Goal: Find specific page/section: Find specific page/section

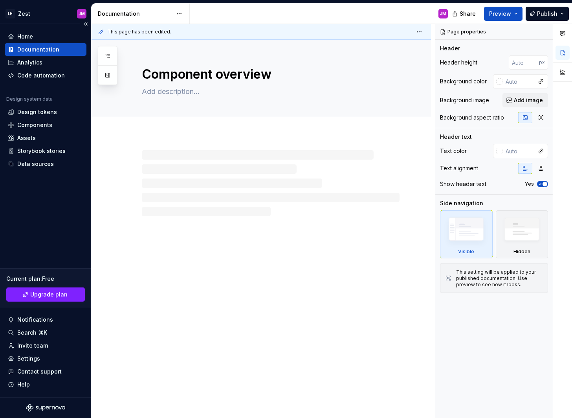
type textarea "*"
click at [39, 116] on div "Design tokens" at bounding box center [46, 112] width 82 height 13
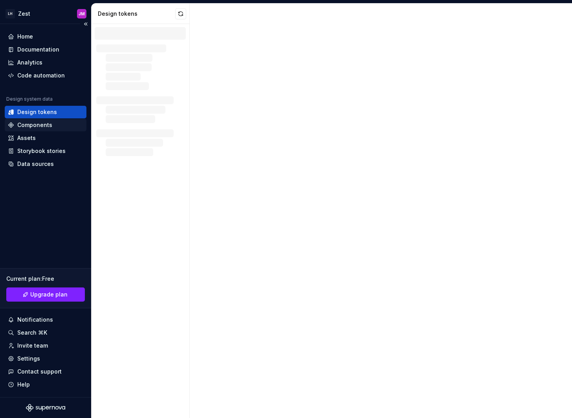
click at [38, 123] on div "Components" at bounding box center [34, 125] width 35 height 8
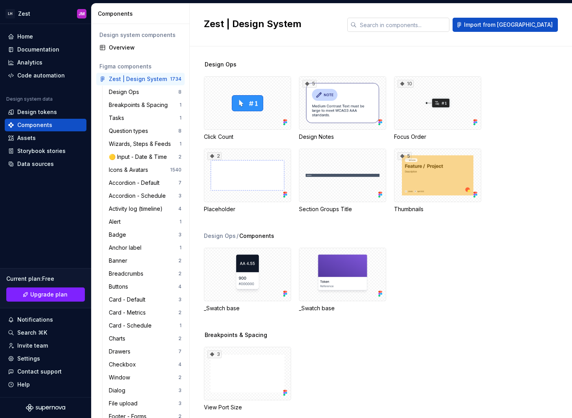
click at [423, 26] on input "text" at bounding box center [403, 25] width 93 height 14
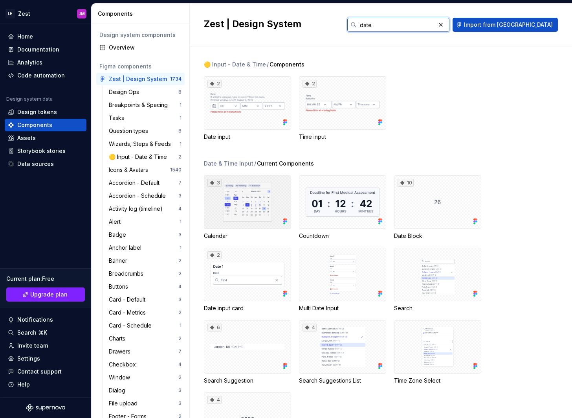
type input "date"
click at [275, 198] on div "3" at bounding box center [247, 201] width 87 height 53
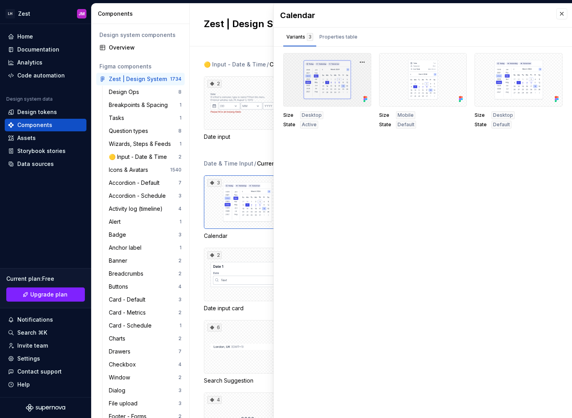
click at [326, 83] on div at bounding box center [327, 79] width 88 height 53
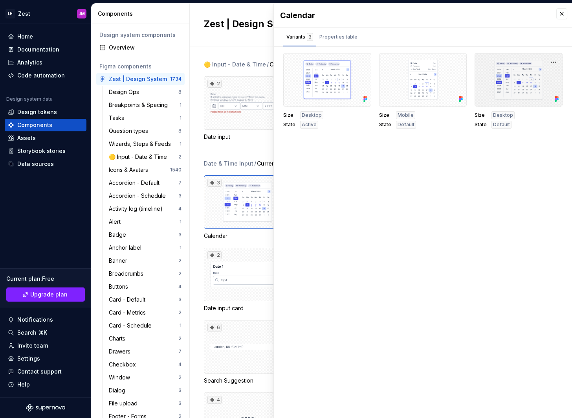
click at [510, 93] on div at bounding box center [519, 79] width 88 height 53
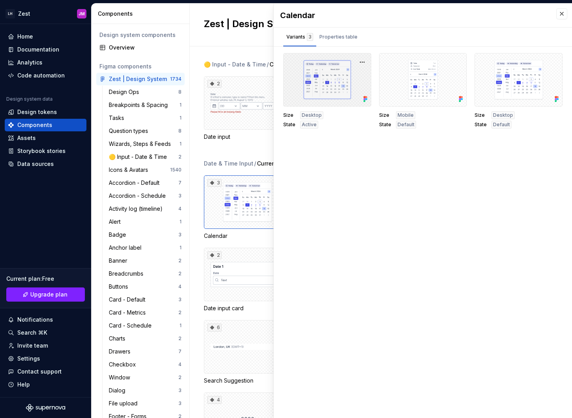
click at [332, 70] on div at bounding box center [327, 79] width 88 height 53
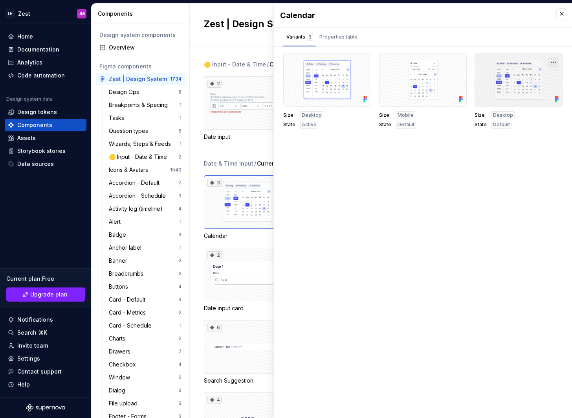
click at [553, 63] on button "button" at bounding box center [553, 62] width 11 height 11
click at [533, 77] on div "Open in [GEOGRAPHIC_DATA]" at bounding box center [528, 85] width 51 height 24
